Goal: Ask a question

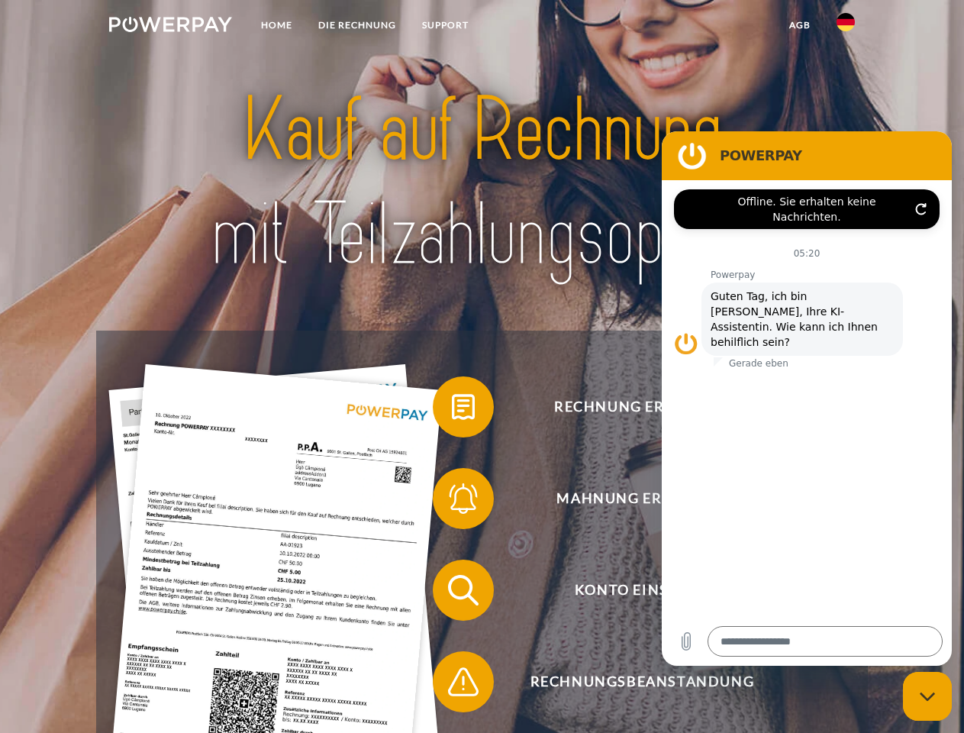
click at [170, 27] on img at bounding box center [170, 24] width 123 height 15
click at [846, 27] on img at bounding box center [846, 22] width 18 height 18
click at [799, 25] on link "agb" at bounding box center [799, 24] width 47 height 27
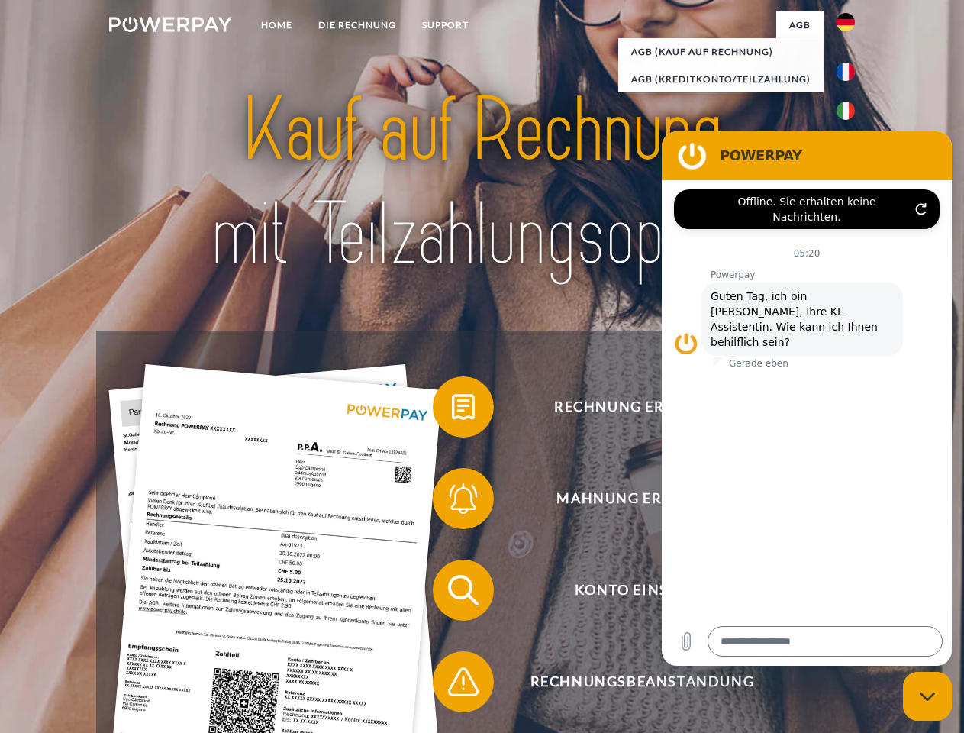
click at [452, 410] on span at bounding box center [440, 407] width 76 height 76
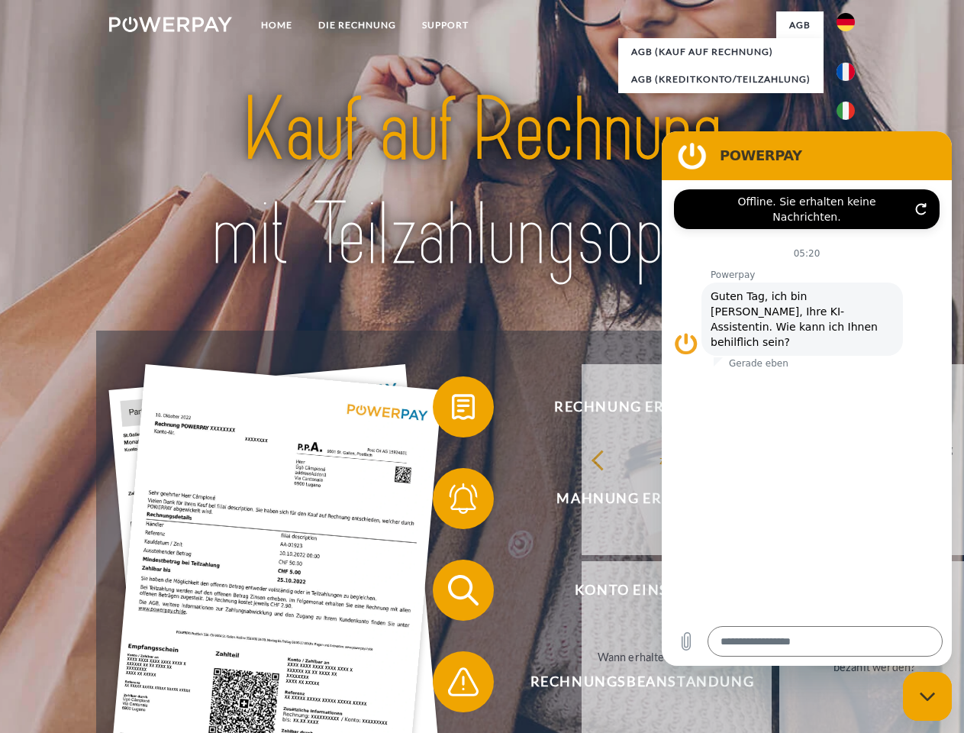
click at [779, 502] on link "Warum habe ich eine Rechnung erhalten?" at bounding box center [874, 459] width 190 height 191
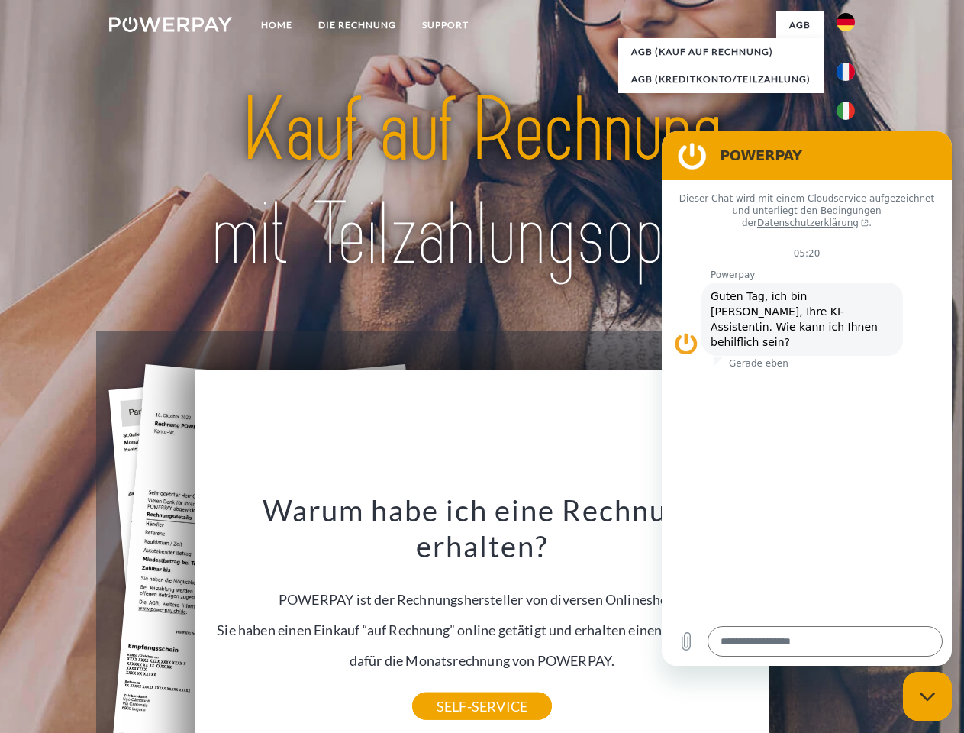
click at [452, 593] on div "Rechnung erhalten? Mahnung erhalten? Konto einsehen" at bounding box center [481, 636] width 771 height 611
click at [452, 685] on div "Warum habe ich eine Rechnung erhalten? POWERPAY ist der Rechnungshersteller von…" at bounding box center [482, 599] width 557 height 214
click at [927, 696] on icon "Messaging-Fenster schließen" at bounding box center [928, 697] width 16 height 10
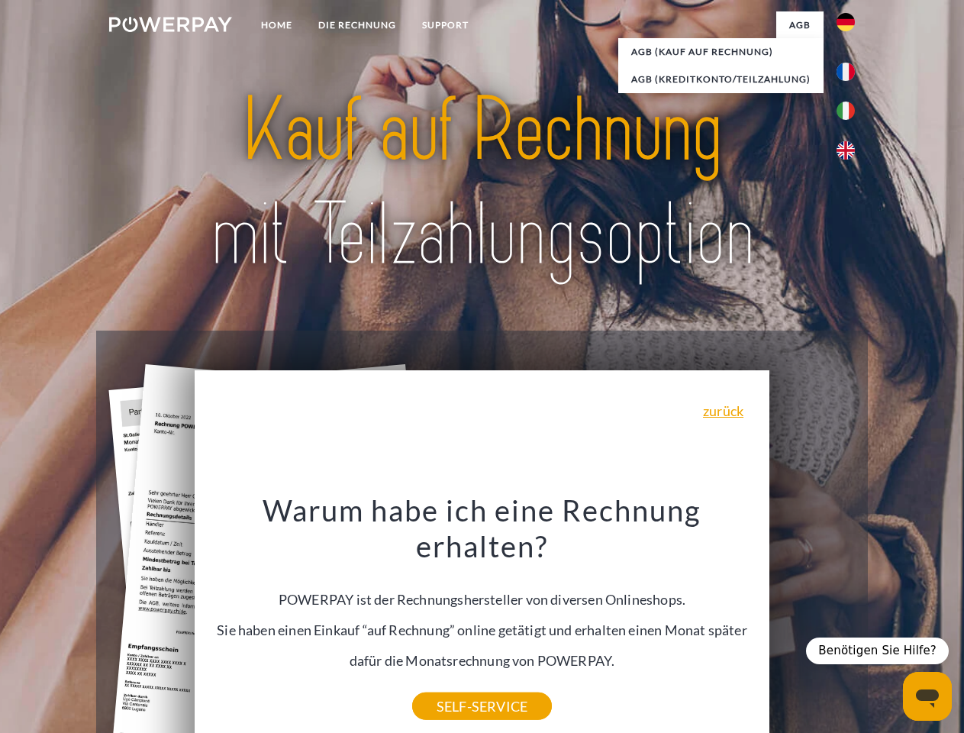
type textarea "*"
